Goal: Task Accomplishment & Management: Manage account settings

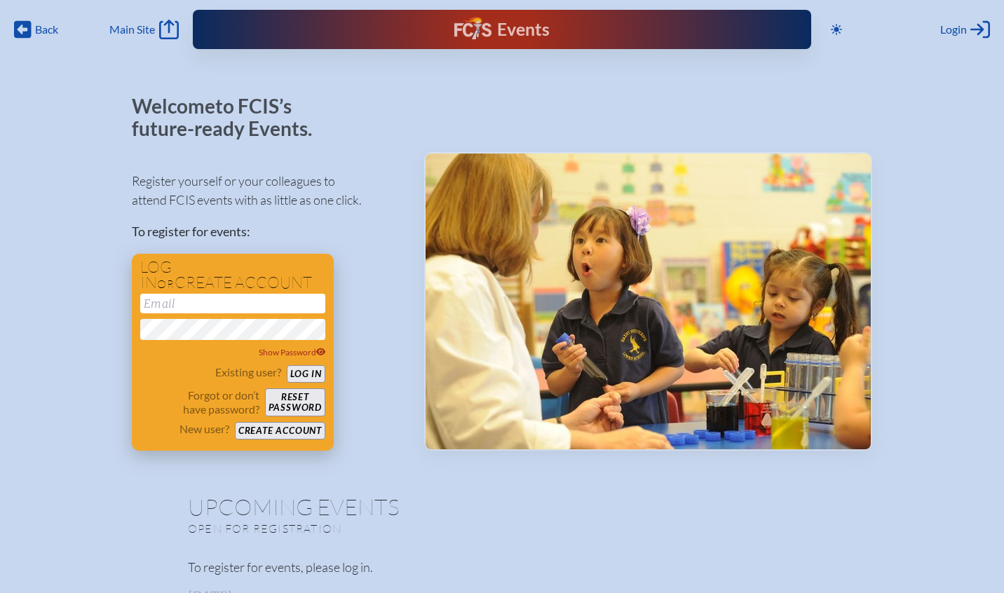
click at [236, 305] on input "email" at bounding box center [232, 304] width 185 height 20
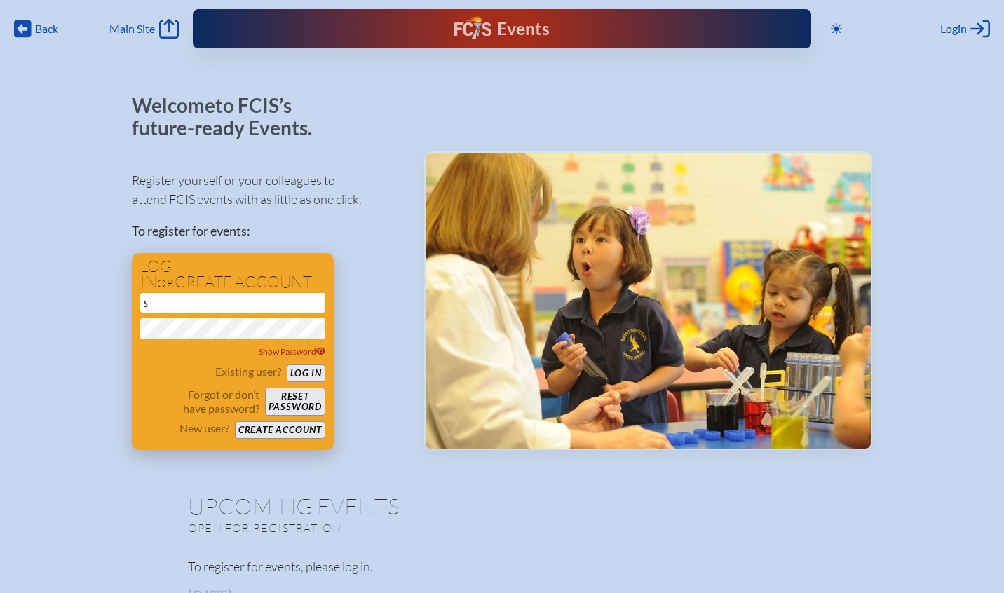
type input "sc"
type input "[EMAIL_ADDRESS][DOMAIN_NAME]"
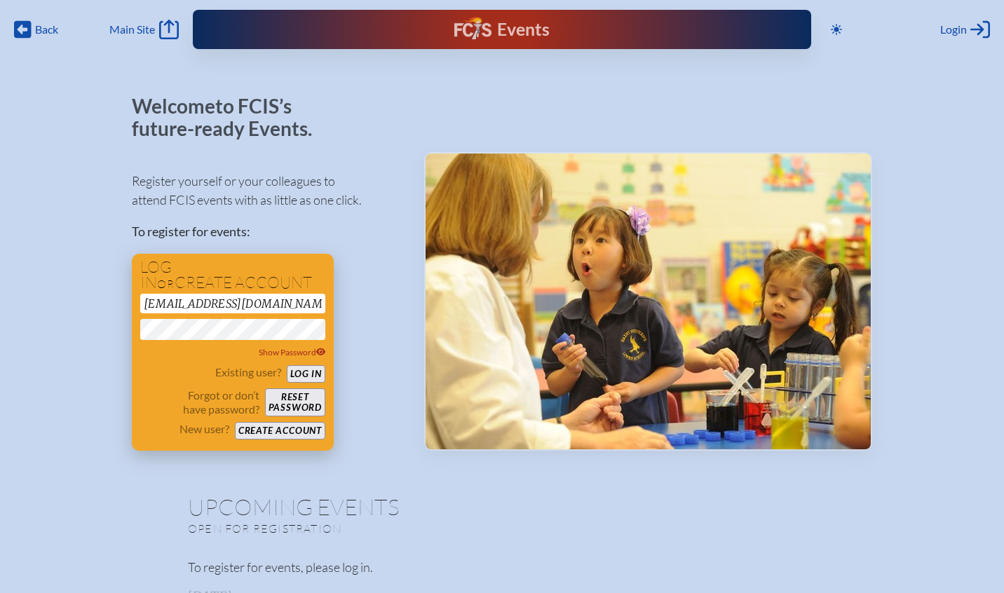
scroll to position [8, 1]
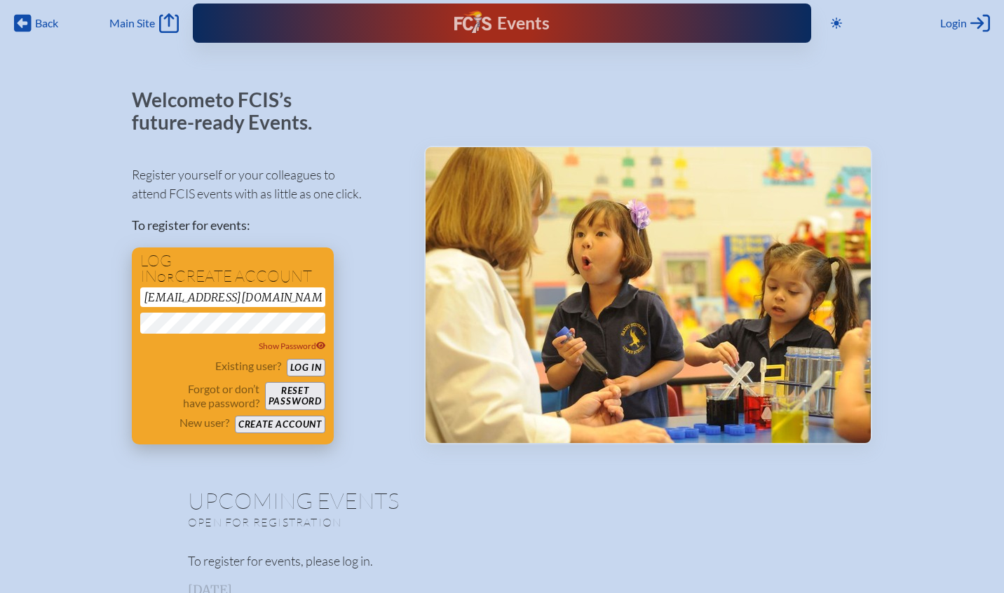
click at [320, 370] on button "Log in" at bounding box center [306, 368] width 39 height 18
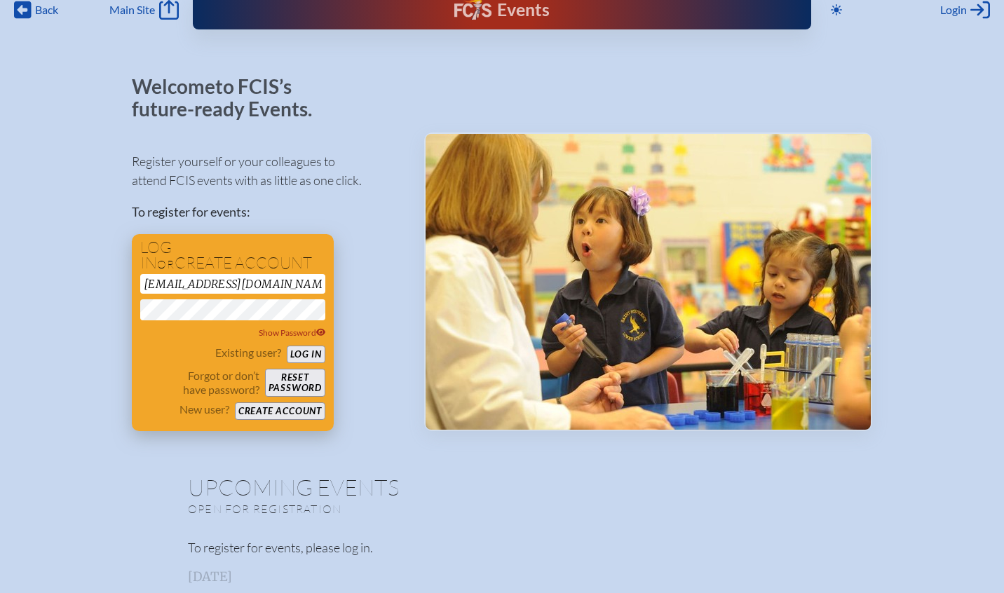
scroll to position [22, 0]
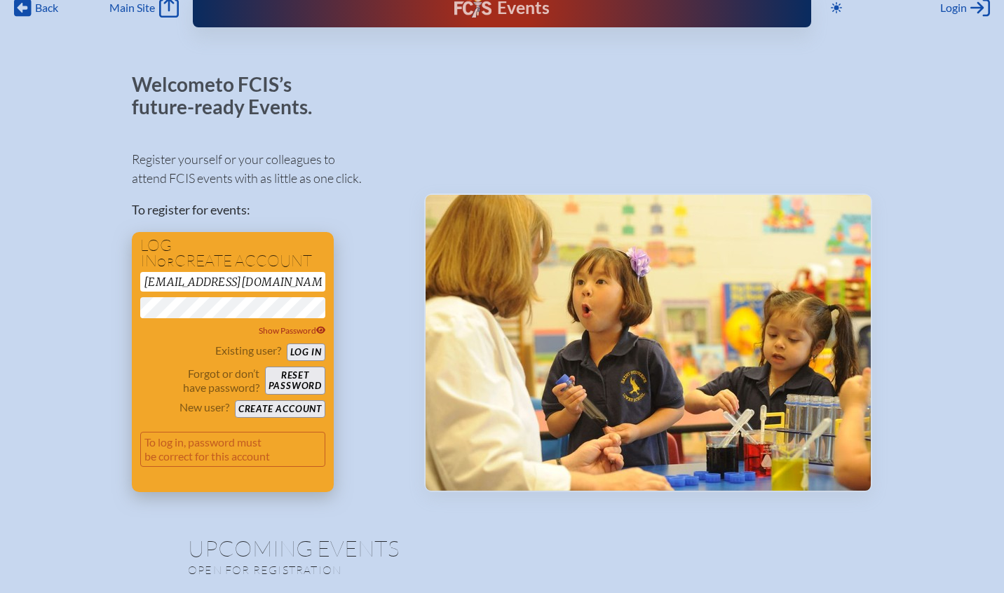
click at [308, 346] on button "Log in" at bounding box center [306, 352] width 39 height 18
click at [286, 434] on p "To log in, password must be correct for this account" at bounding box center [232, 449] width 185 height 35
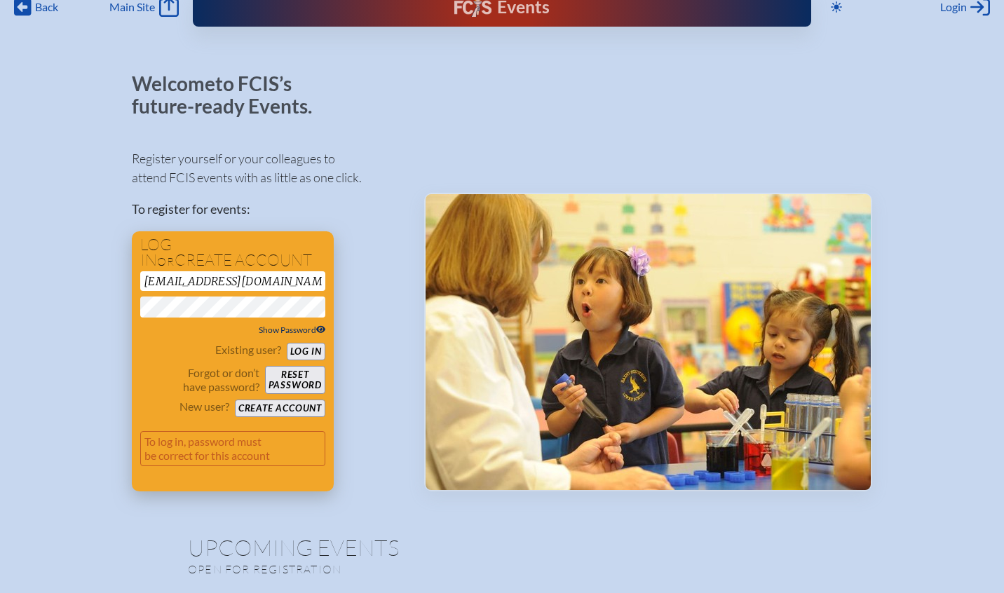
click at [285, 327] on span "Show Password" at bounding box center [292, 330] width 67 height 11
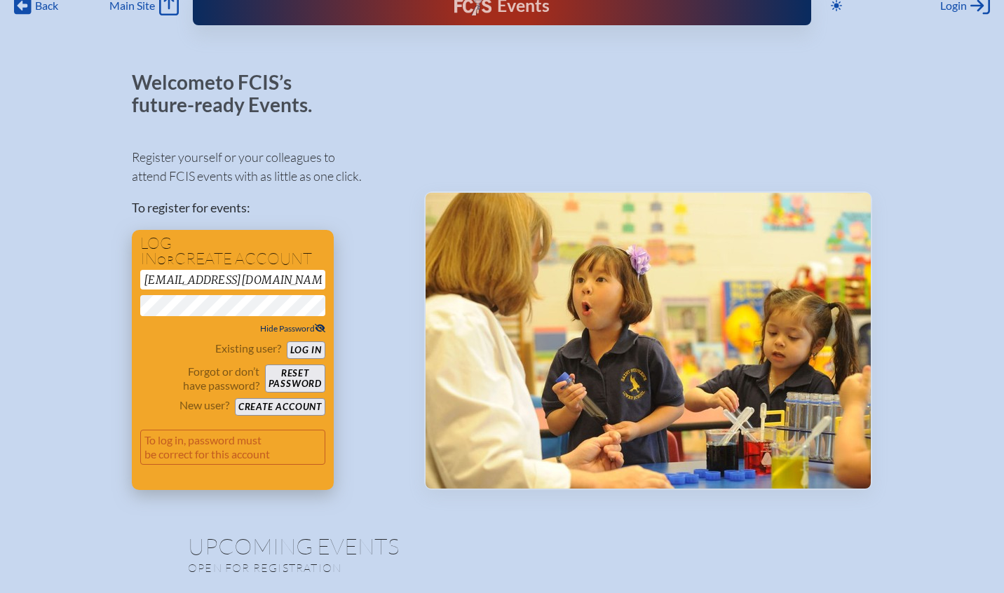
scroll to position [24, 0]
click at [316, 350] on button "Log in" at bounding box center [306, 350] width 39 height 18
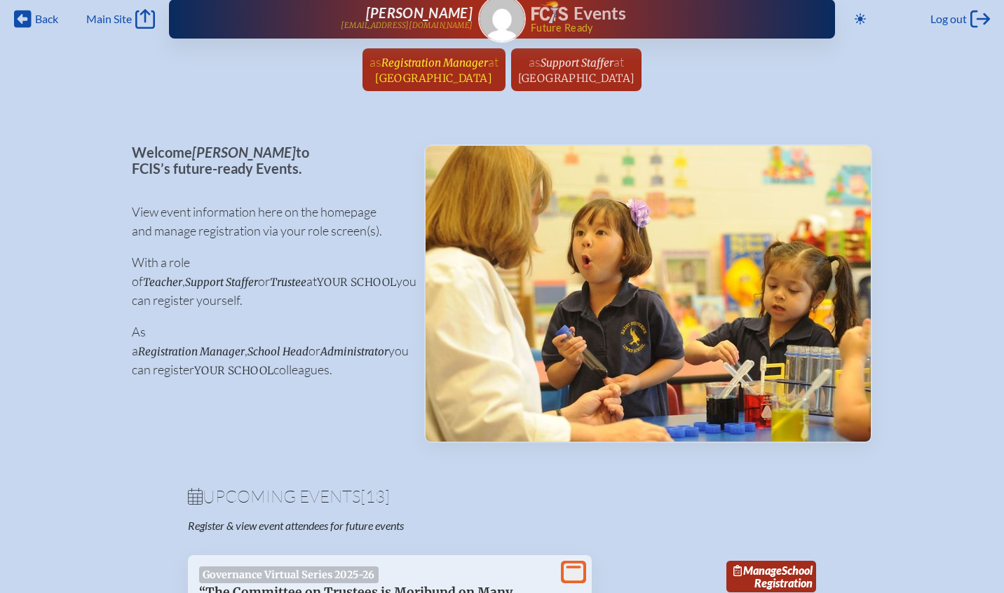
click at [359, 83] on ul "as Registration Manager at [GEOGRAPHIC_DATA] since [DATE] as Support Staffer at…" at bounding box center [502, 73] width 1004 height 51
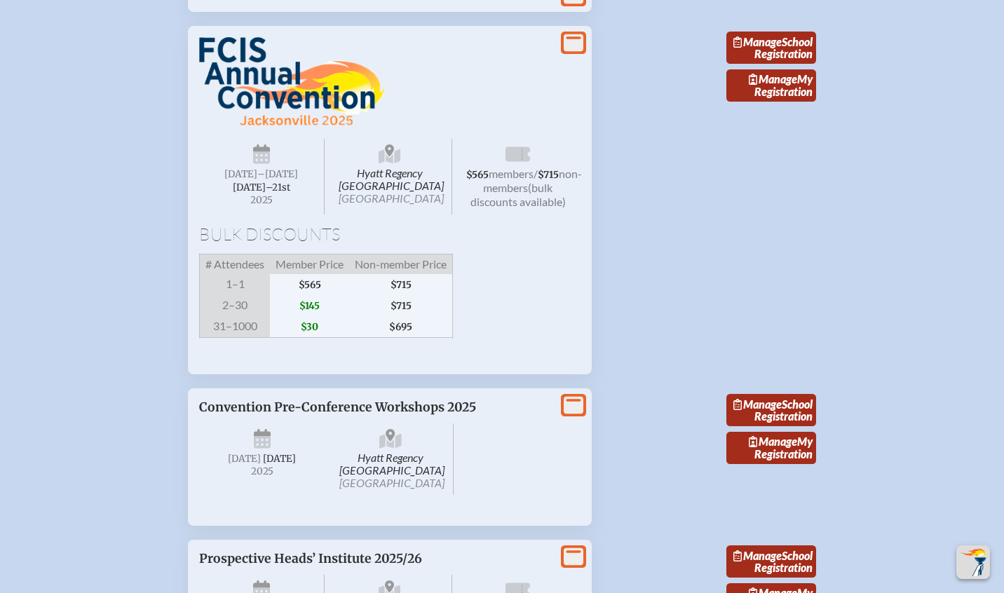
scroll to position [2079, 0]
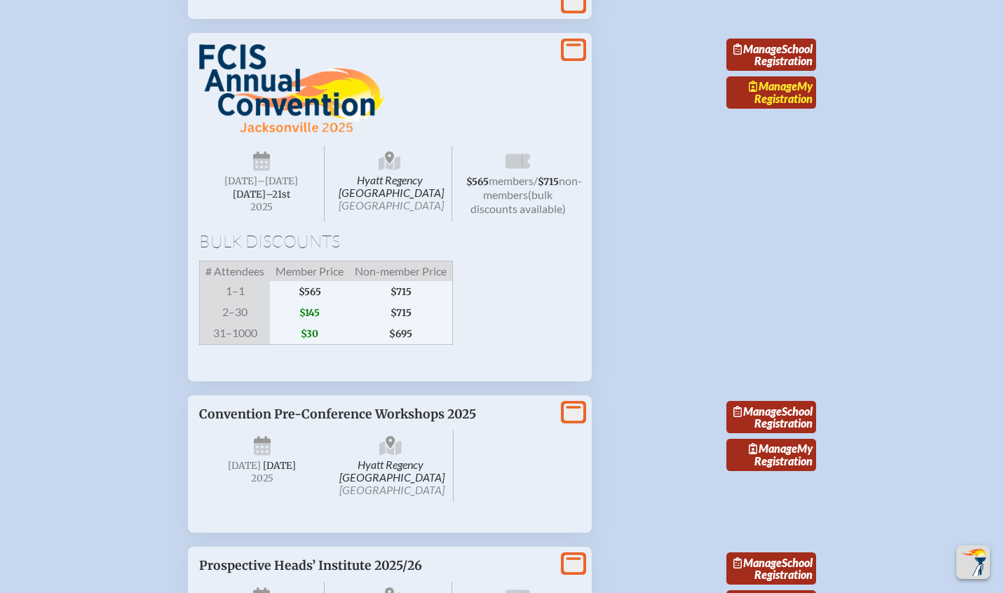
click at [773, 93] on span "Manage" at bounding box center [773, 85] width 48 height 13
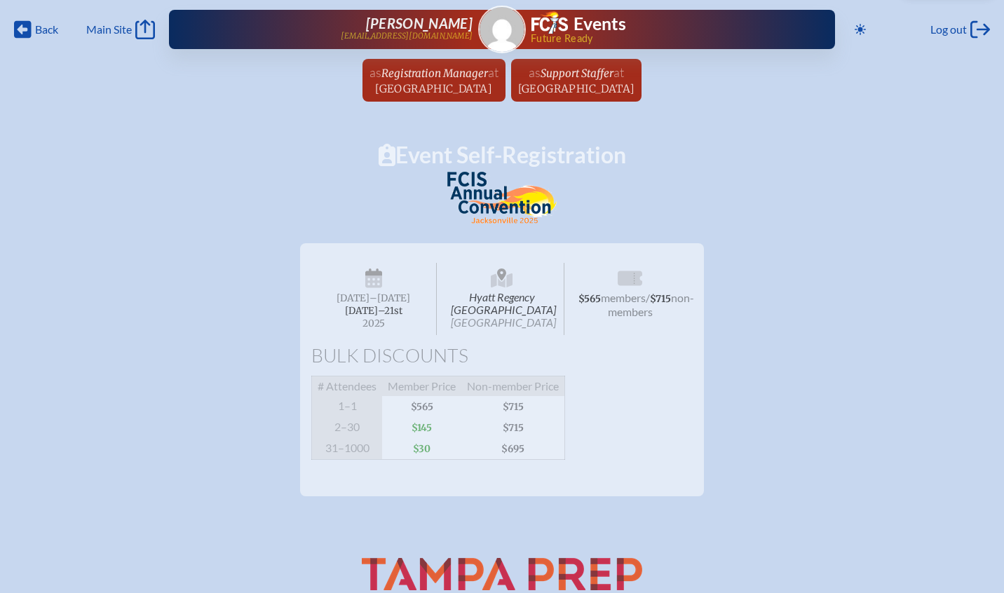
scroll to position [2079, 0]
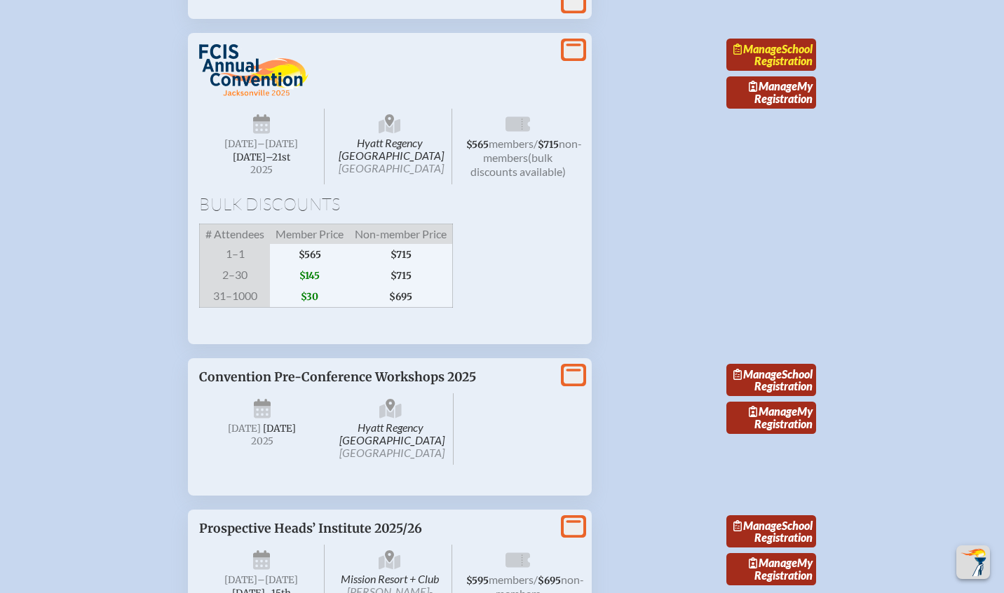
click at [775, 71] on link "Manage School Registration" at bounding box center [771, 55] width 90 height 32
